Goal: Find specific page/section: Find specific page/section

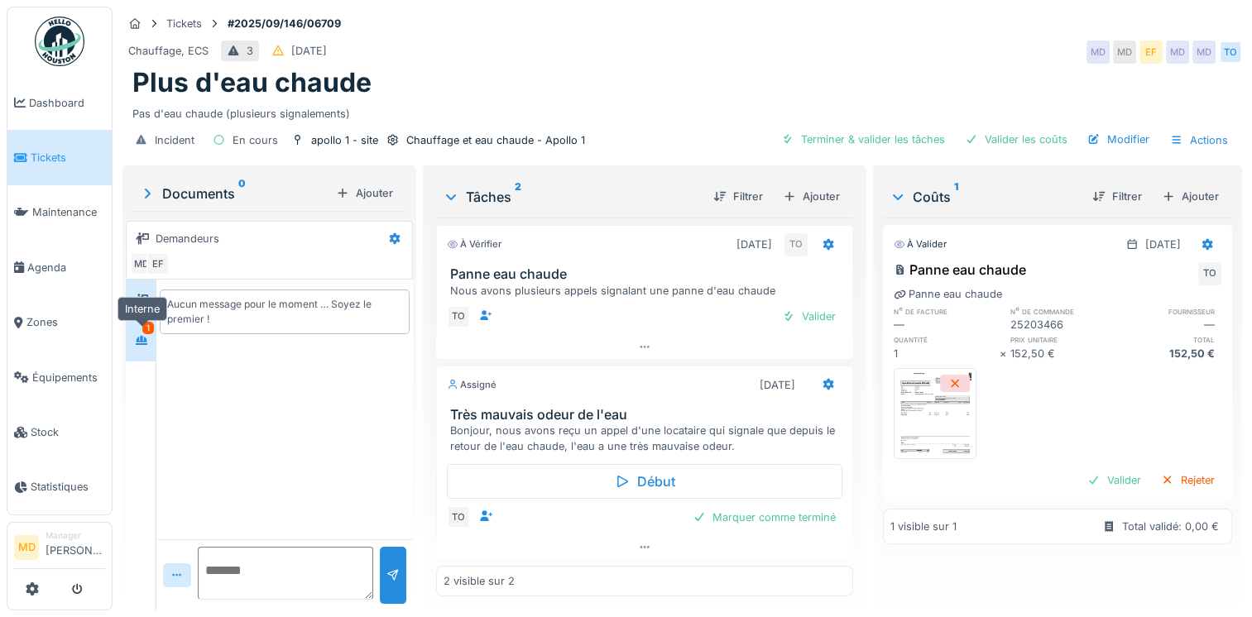
click at [141, 344] on icon at bounding box center [141, 340] width 13 height 11
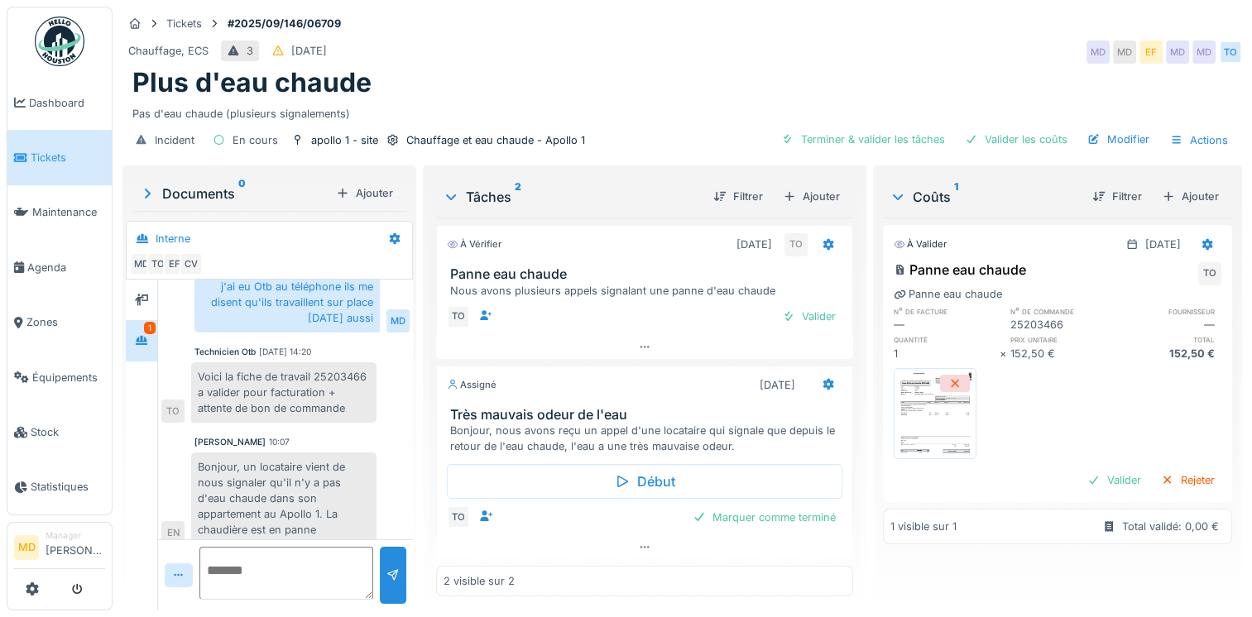
scroll to position [493, 0]
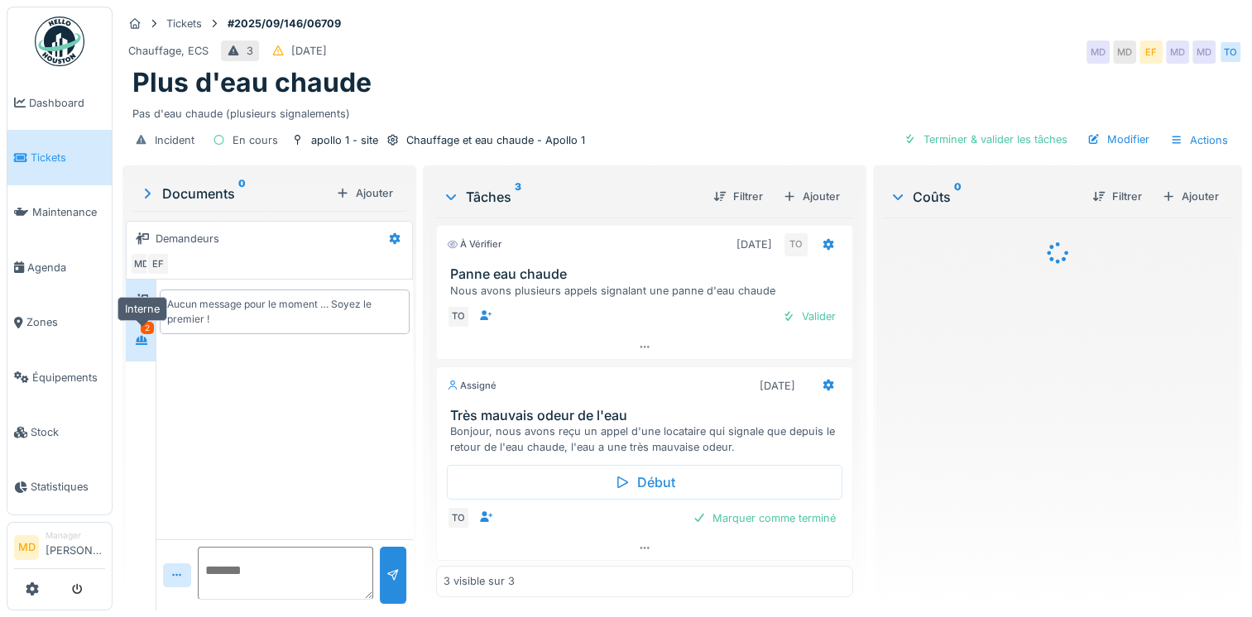
click at [137, 339] on icon at bounding box center [142, 340] width 12 height 9
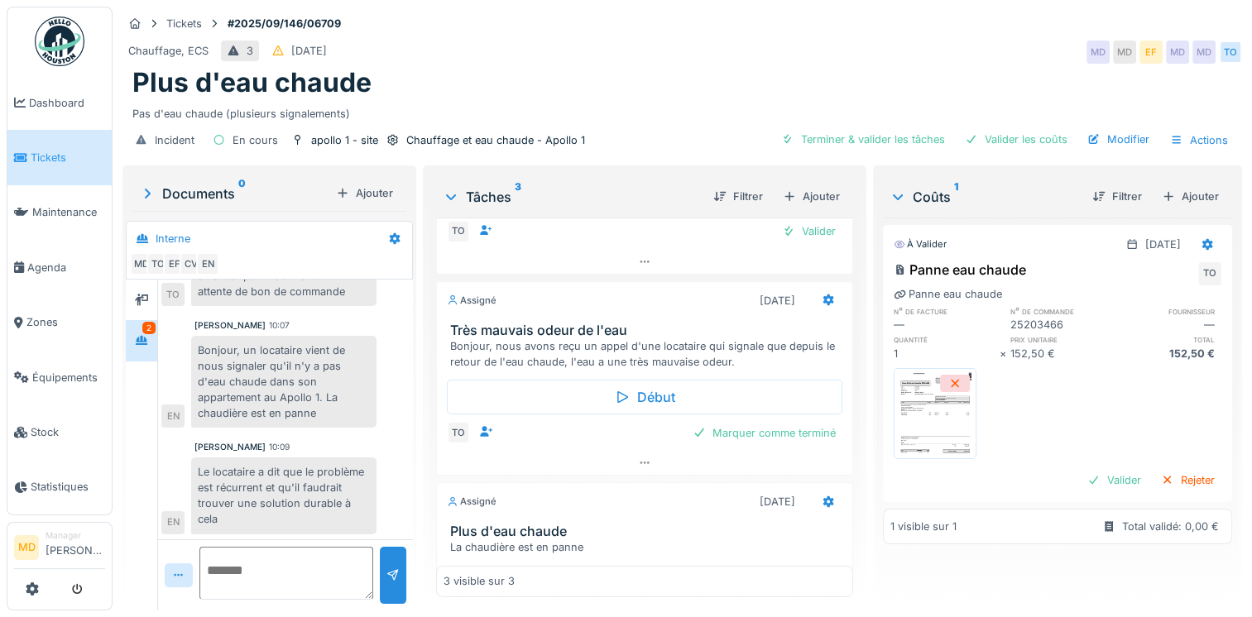
scroll to position [182, 0]
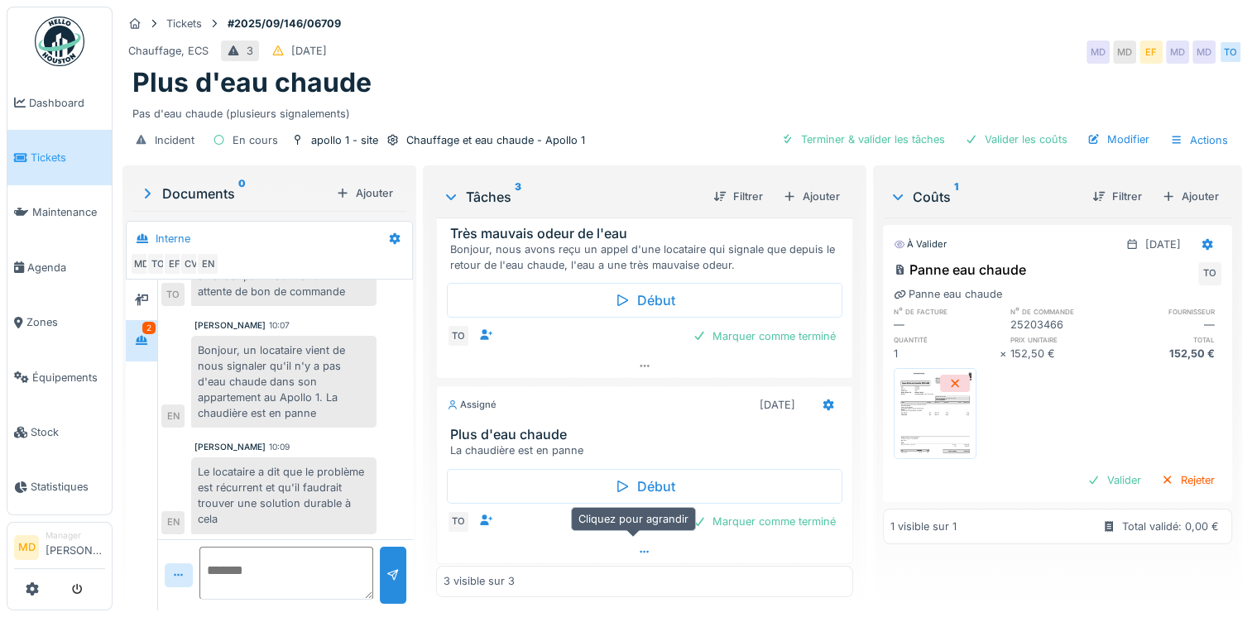
click at [637, 555] on div at bounding box center [645, 553] width 416 height 24
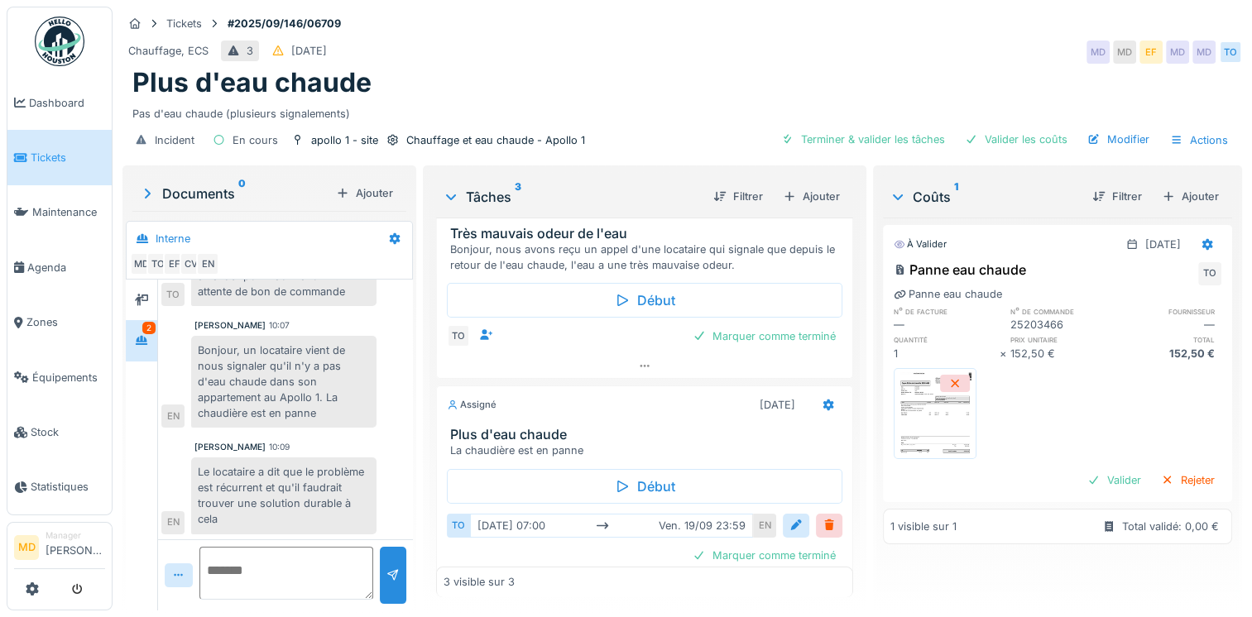
scroll to position [12, 0]
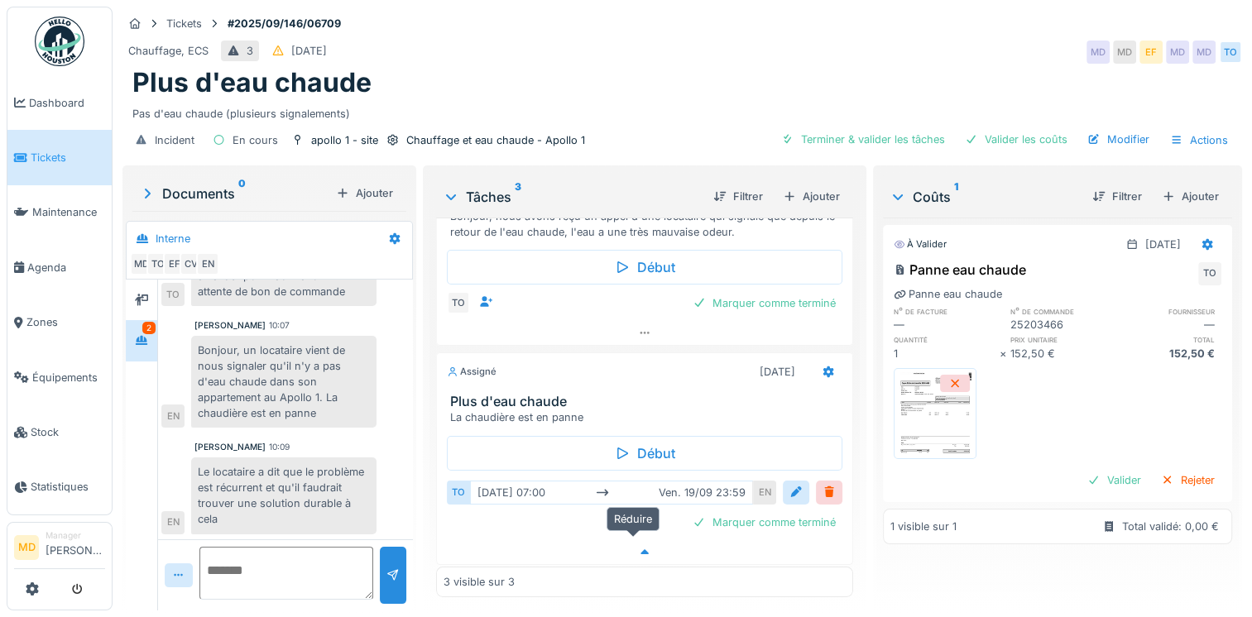
click at [638, 547] on icon at bounding box center [644, 552] width 13 height 11
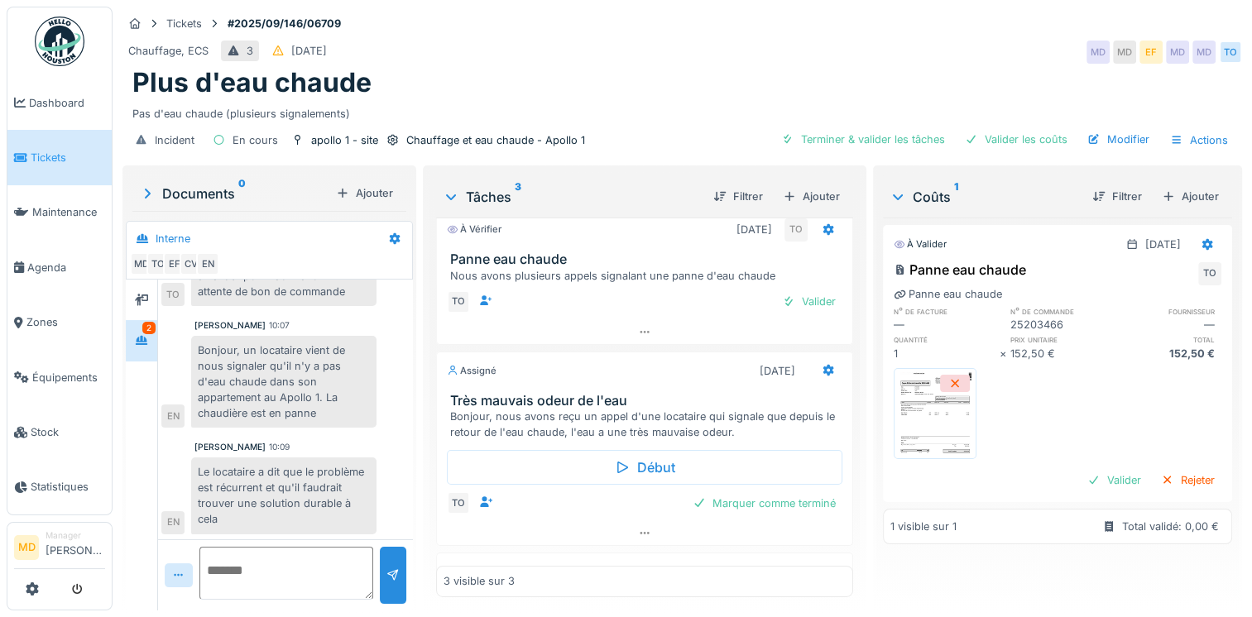
scroll to position [0, 0]
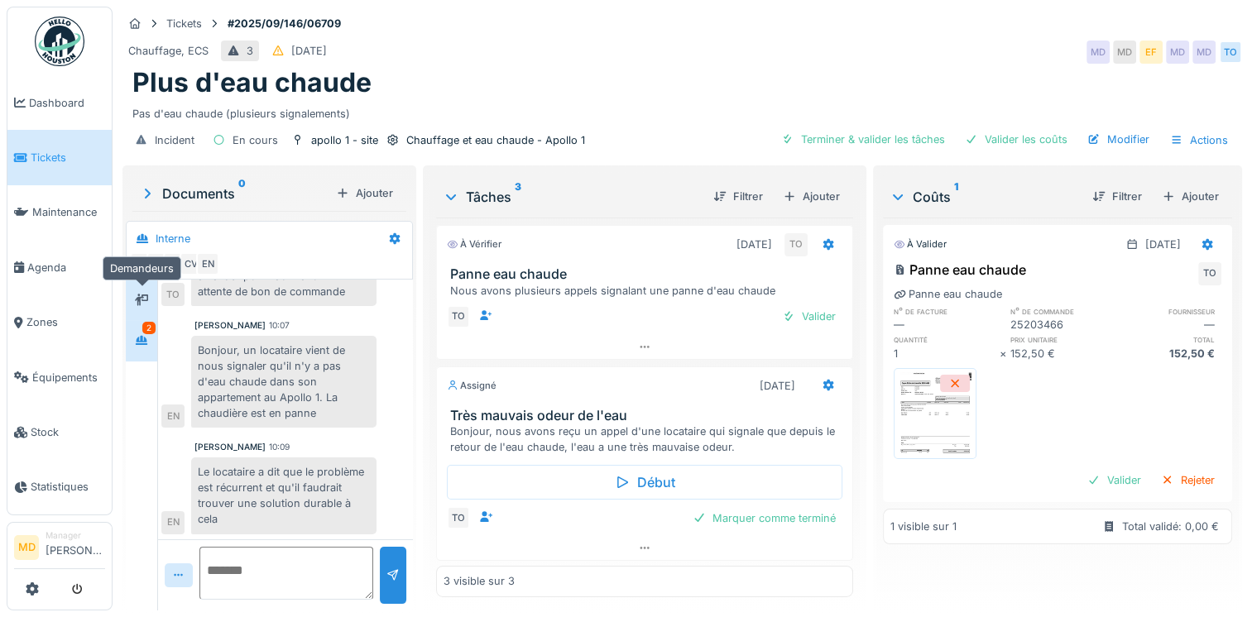
click at [142, 294] on icon at bounding box center [141, 300] width 13 height 12
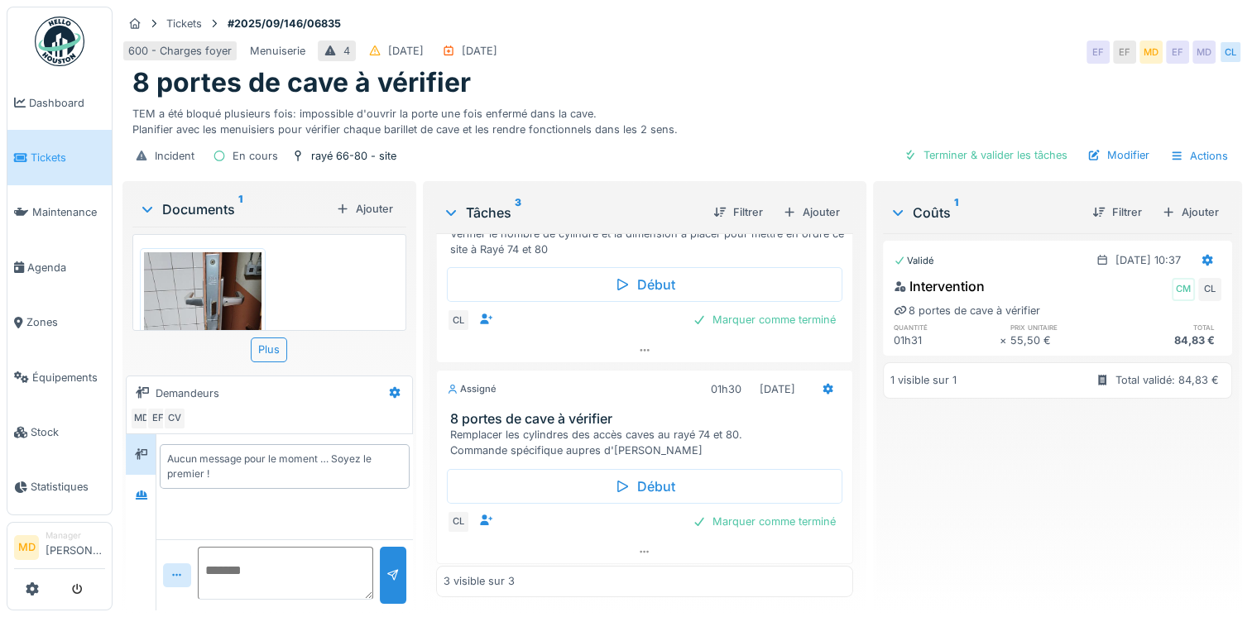
scroll to position [179, 0]
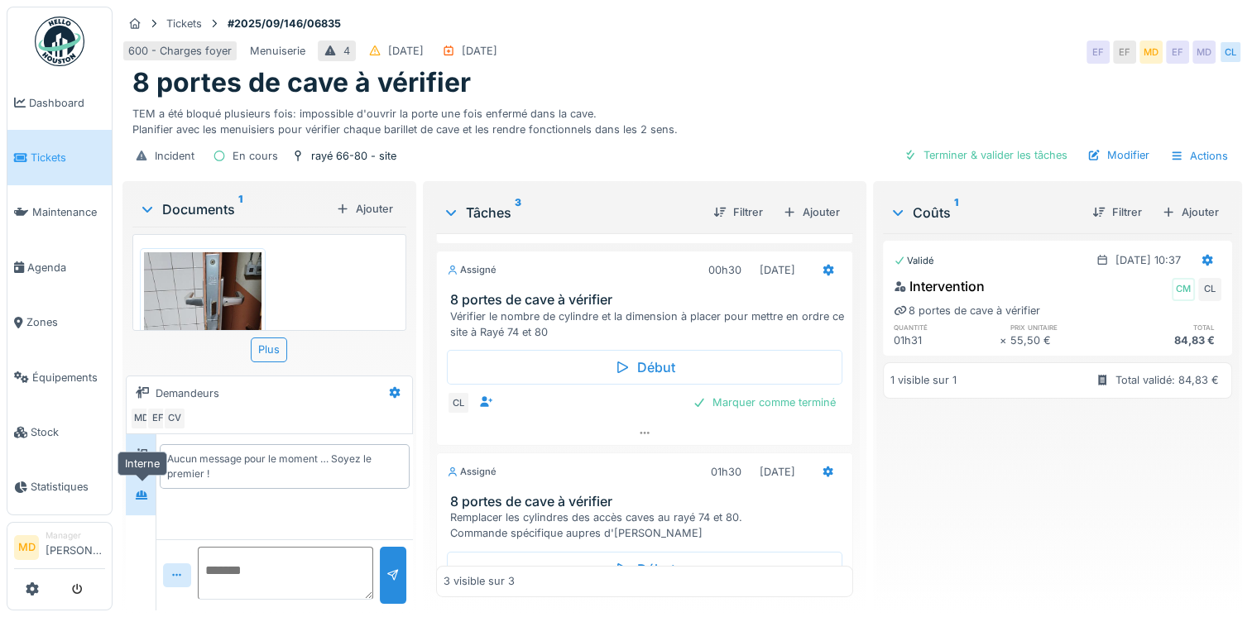
click at [147, 502] on div at bounding box center [141, 496] width 13 height 16
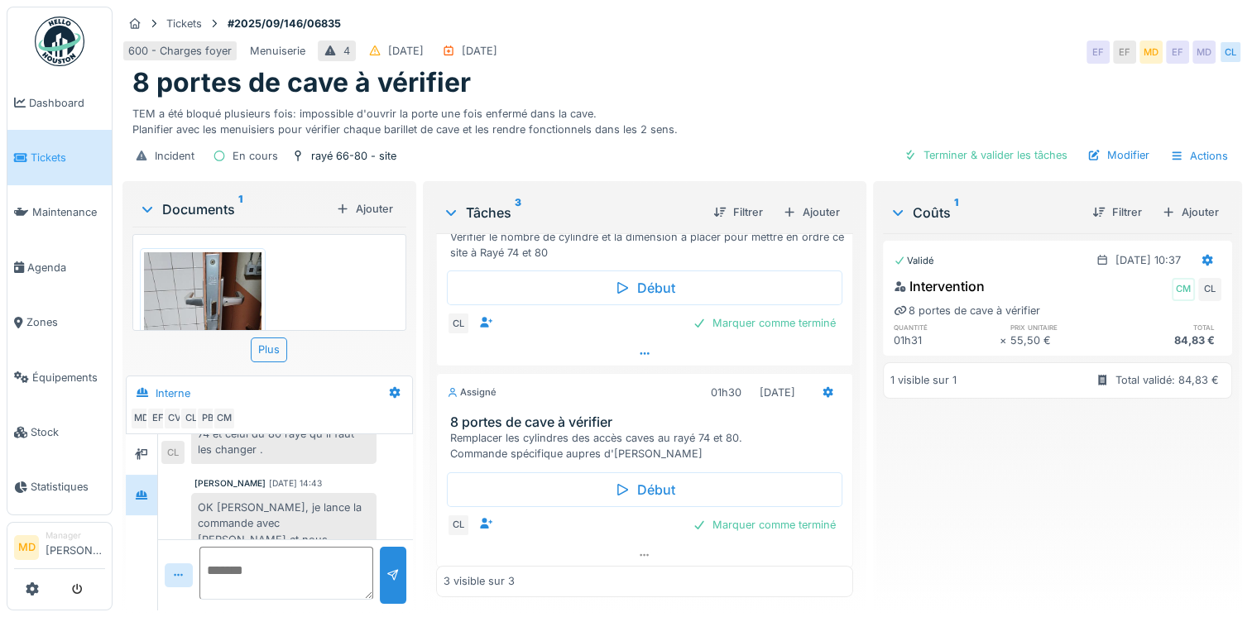
scroll to position [262, 0]
